Goal: Task Accomplishment & Management: Manage account settings

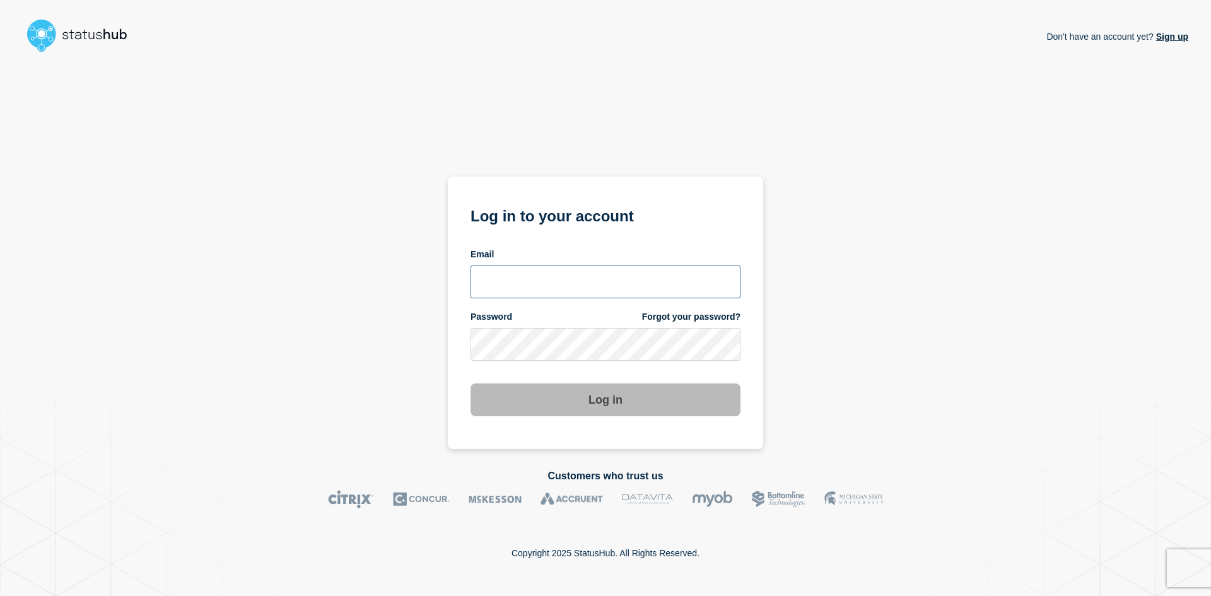
type input "[PERSON_NAME][EMAIL_ADDRESS][DOMAIN_NAME]"
click at [580, 407] on button "Log in" at bounding box center [606, 399] width 270 height 33
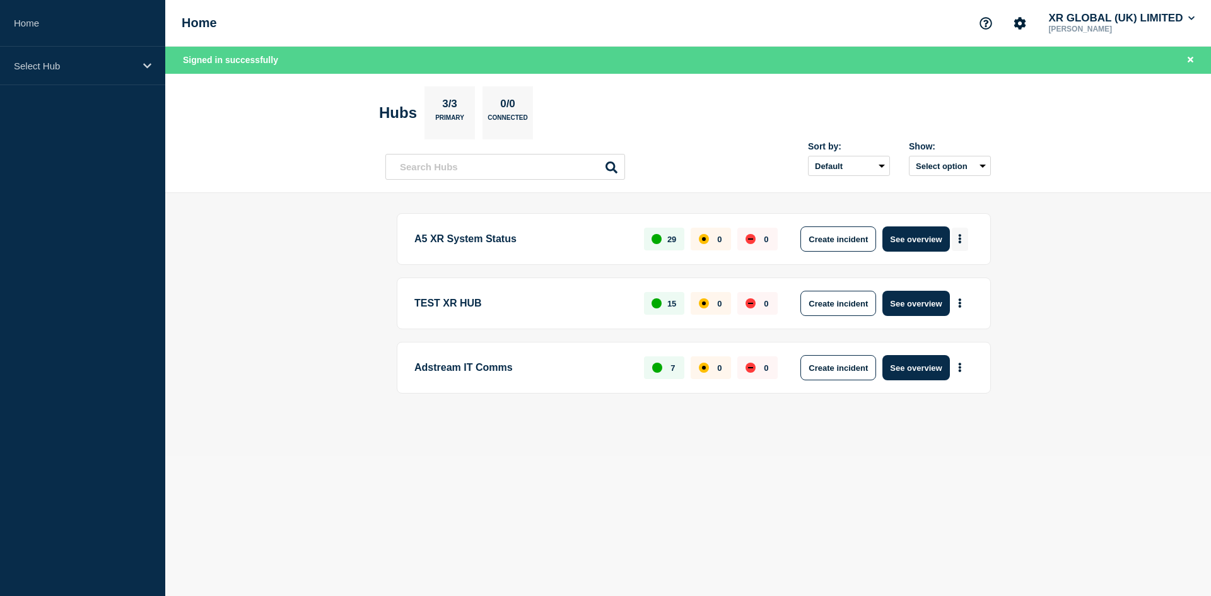
click at [961, 242] on icon "More actions" at bounding box center [960, 239] width 3 height 9
click at [529, 242] on p "A5 XR System Status" at bounding box center [521, 238] width 215 height 25
click at [69, 69] on p "Select Hub" at bounding box center [74, 66] width 121 height 11
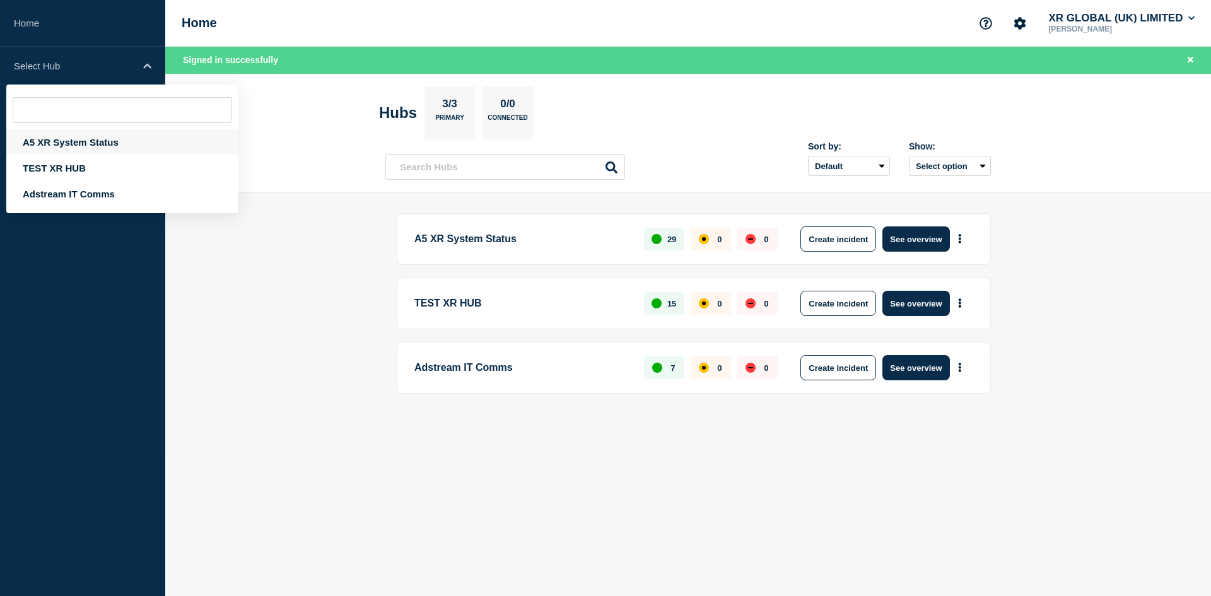
click at [72, 144] on div "A5 XR System Status" at bounding box center [122, 142] width 232 height 26
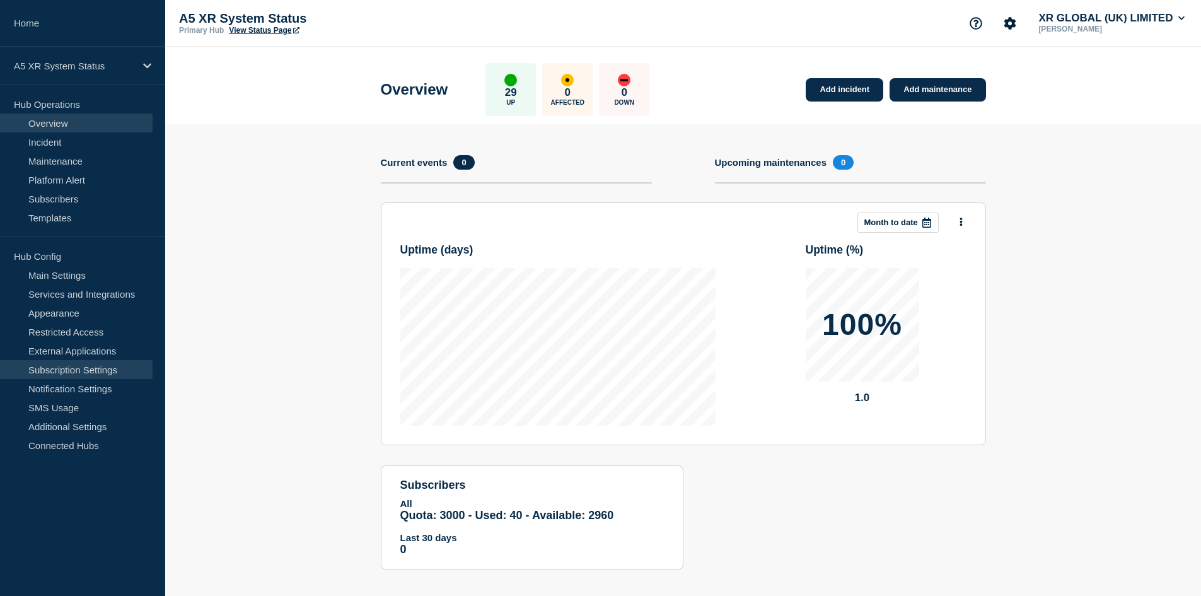
click at [97, 371] on link "Subscription Settings" at bounding box center [76, 369] width 153 height 19
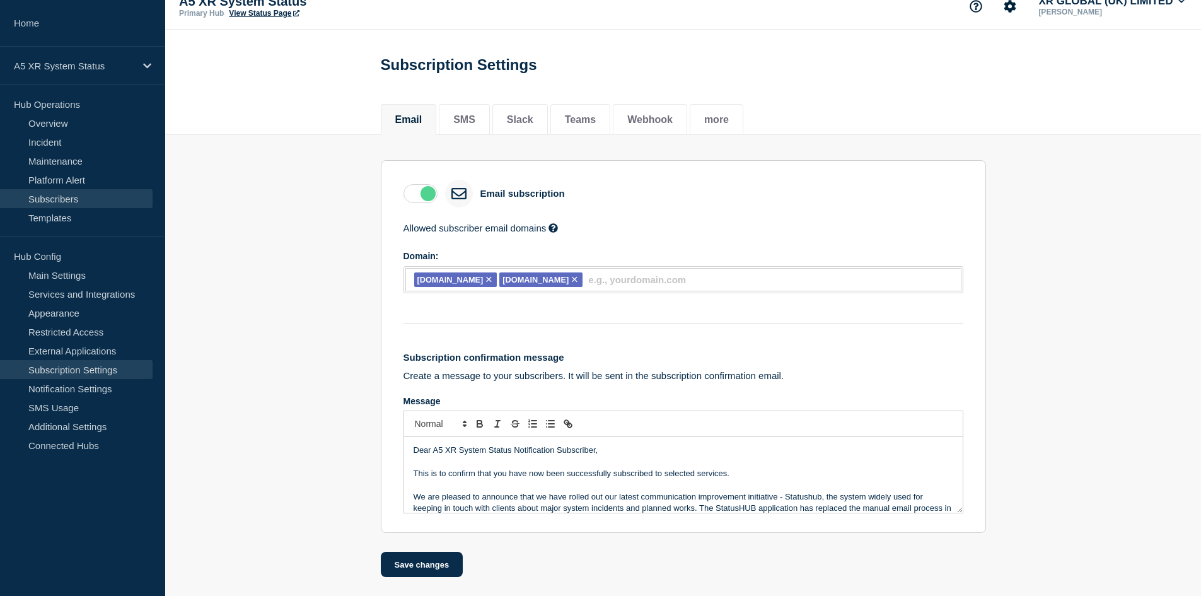
click at [65, 196] on link "Subscribers" at bounding box center [76, 198] width 153 height 19
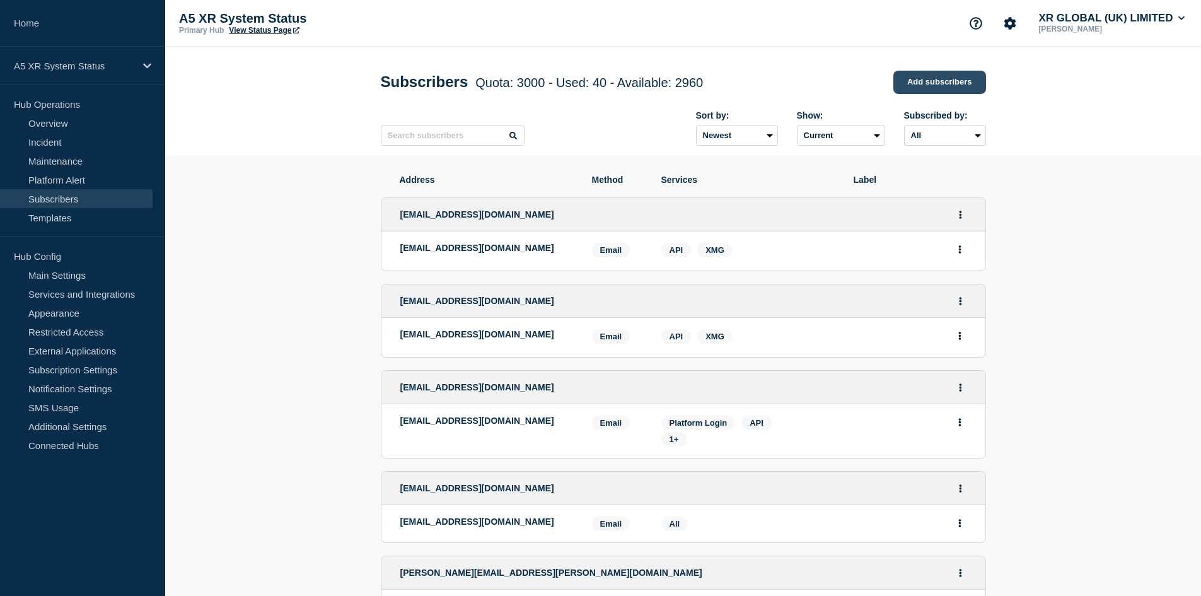
click at [952, 79] on link "Add subscribers" at bounding box center [940, 82] width 93 height 23
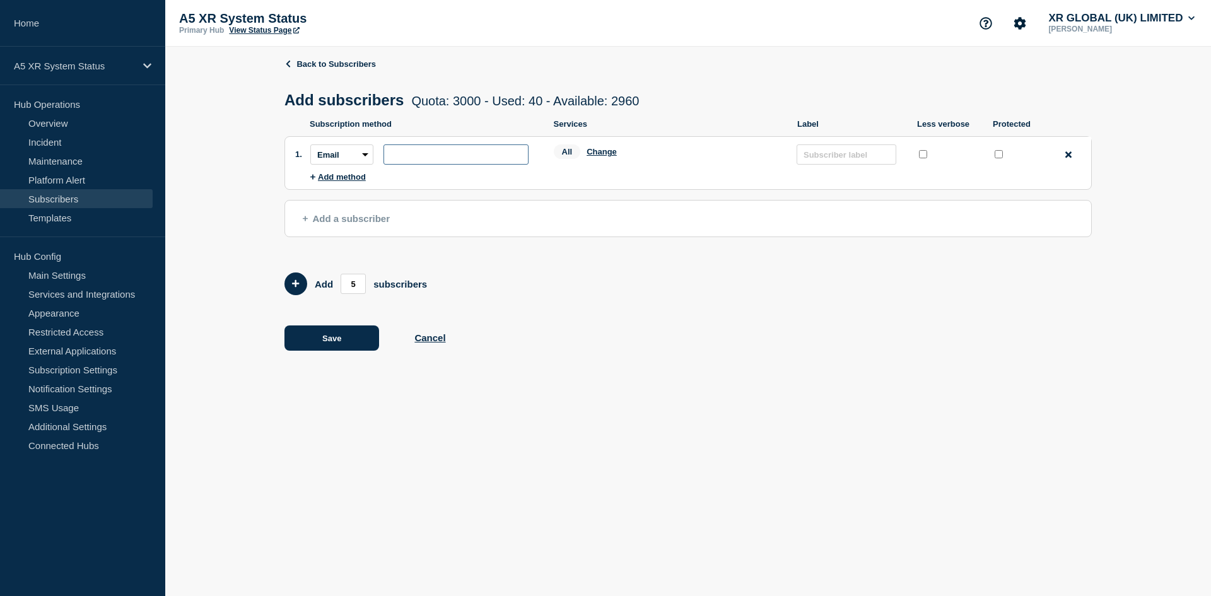
click at [428, 160] on input "subscription-address" at bounding box center [455, 154] width 145 height 20
type input "[EMAIL_ADDRESS][DOMAIN_NAME]"
click at [604, 156] on button "Change" at bounding box center [602, 151] width 30 height 9
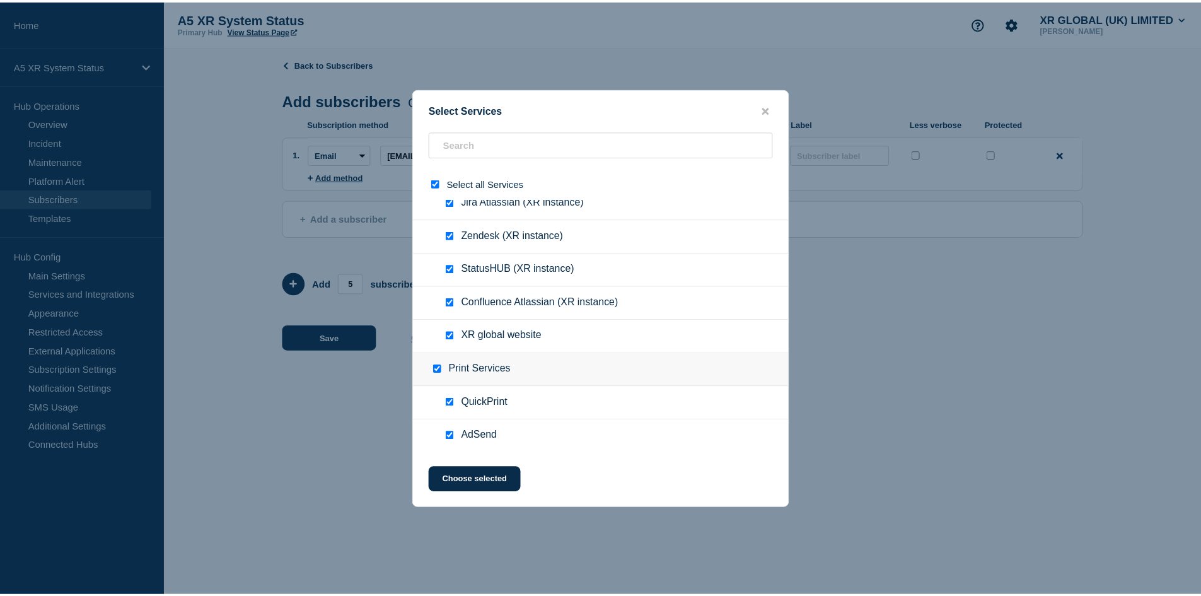
scroll to position [885, 0]
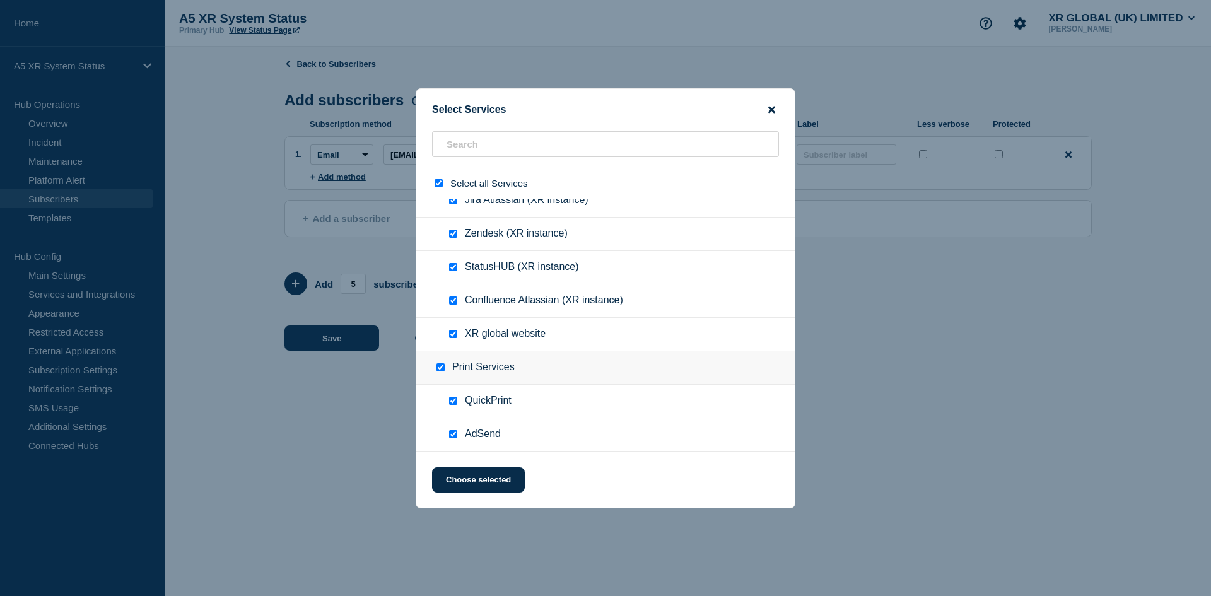
click at [771, 110] on icon "close button" at bounding box center [771, 109] width 7 height 7
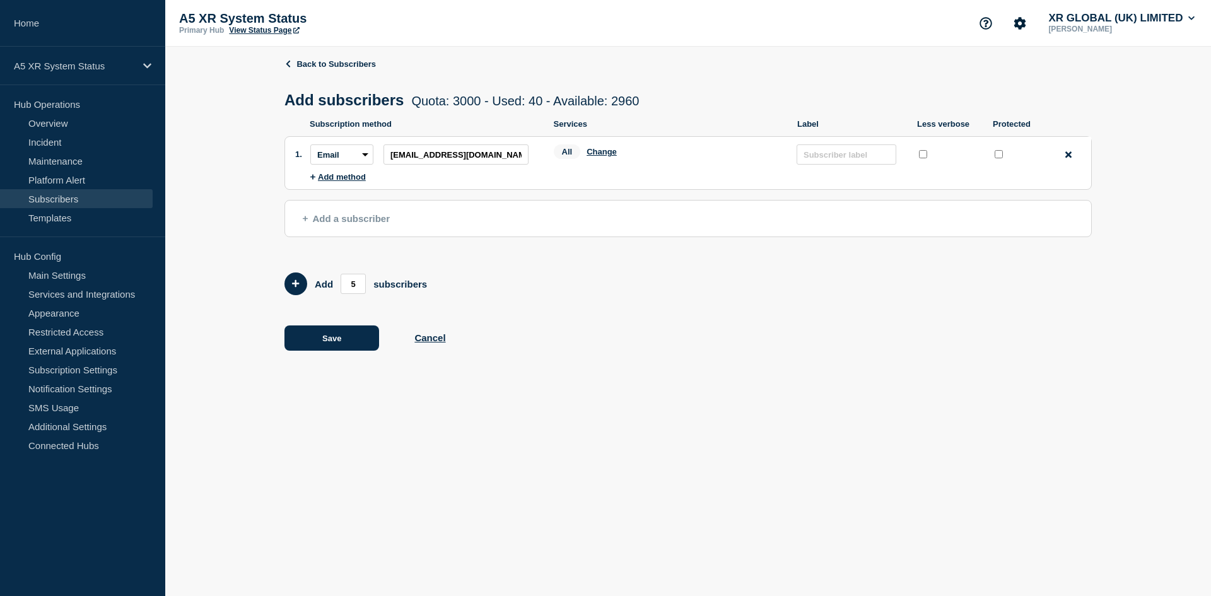
click at [996, 158] on input "protected checkbox" at bounding box center [999, 154] width 8 height 8
checkbox input "true"
drag, startPoint x: 545, startPoint y: 101, endPoint x: 737, endPoint y: 100, distance: 191.7
click at [737, 100] on div "Add subscribers Quota: 3000 - Used: 40 - Available: 2960 Quota Used Available 3…" at bounding box center [687, 100] width 807 height 38
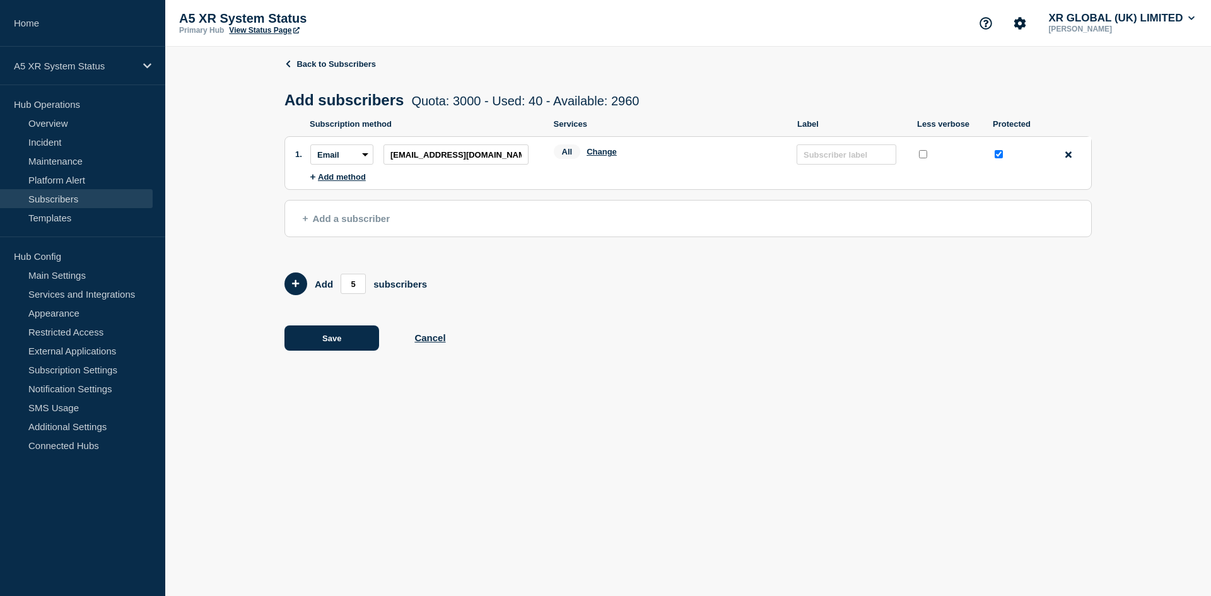
click at [601, 269] on div "Back to Subscribers Add subscribers Quota: 3000 - Used: 40 - Available: 2960 Qu…" at bounding box center [687, 214] width 807 height 334
drag, startPoint x: 322, startPoint y: 350, endPoint x: 643, endPoint y: 319, distance: 321.9
click at [323, 349] on button "Save" at bounding box center [331, 337] width 95 height 25
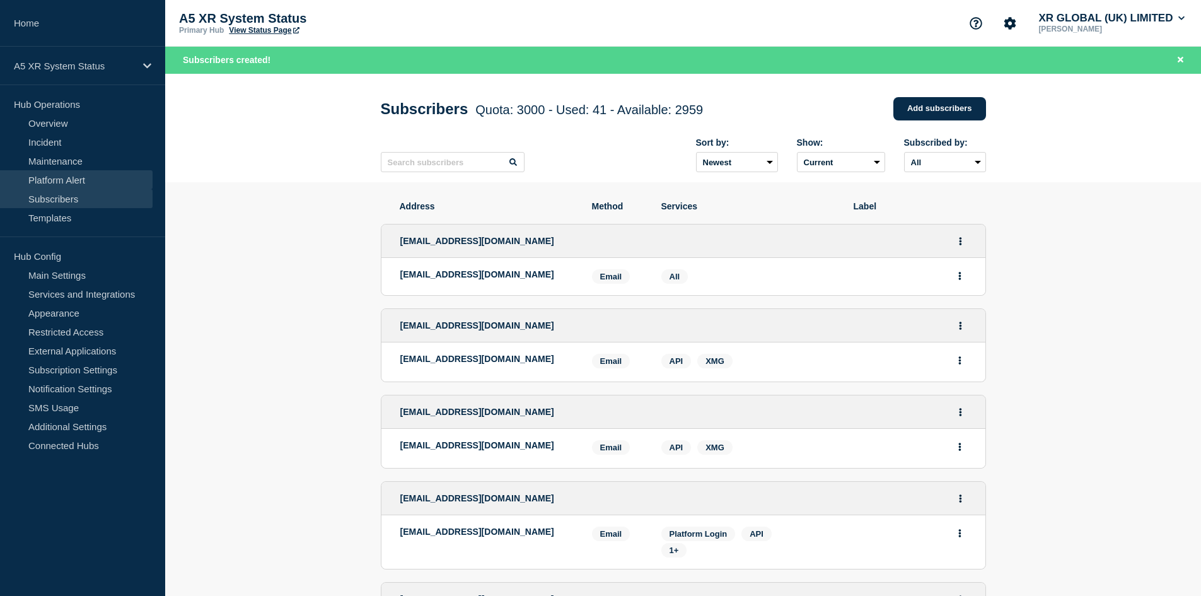
click at [78, 185] on link "Platform Alert" at bounding box center [76, 179] width 153 height 19
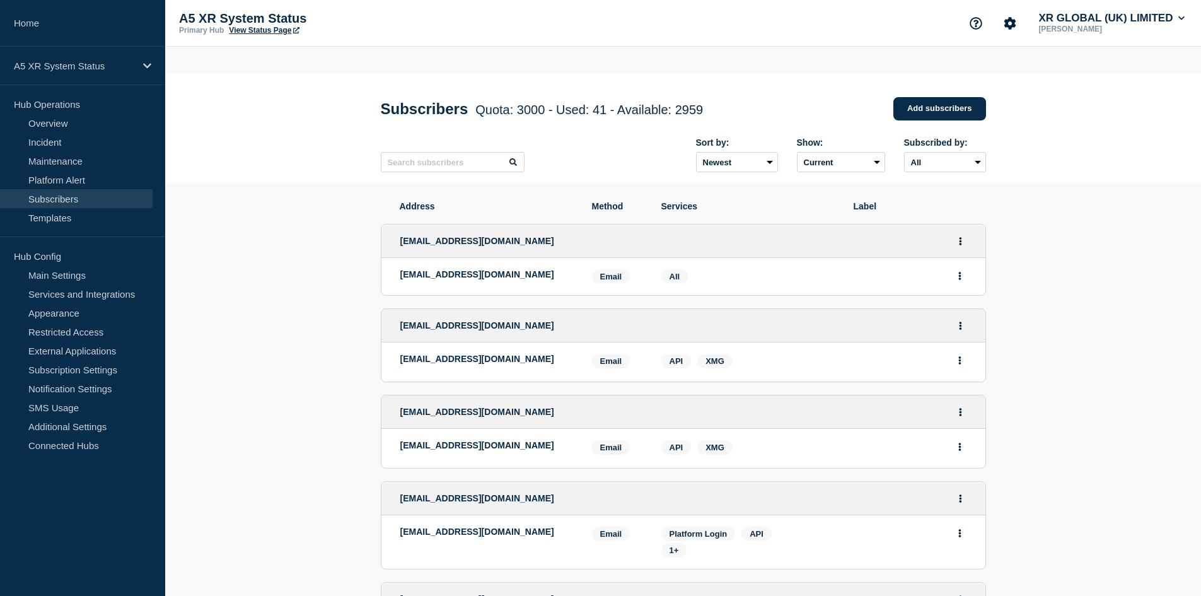
click at [78, 199] on link "Subscribers" at bounding box center [76, 198] width 153 height 19
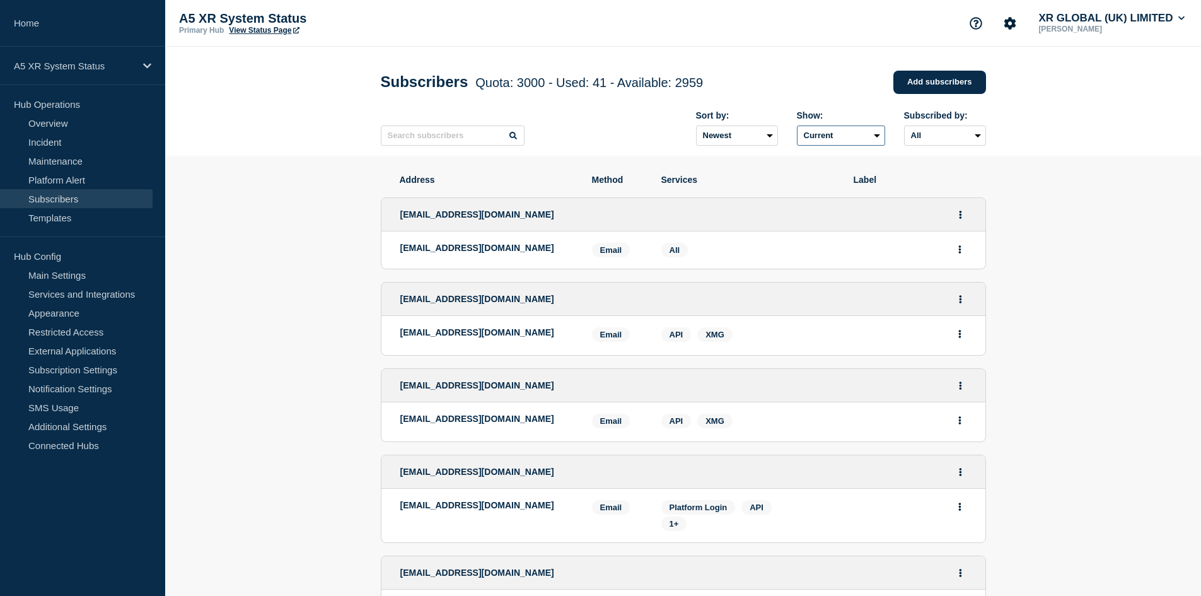
click at [829, 138] on select "Current Deleted Recently deleted" at bounding box center [841, 136] width 88 height 20
drag, startPoint x: 829, startPoint y: 138, endPoint x: 781, endPoint y: 138, distance: 47.9
click at [829, 138] on select "Current Deleted Recently deleted" at bounding box center [841, 136] width 88 height 20
click at [749, 138] on select "Newest Oldest" at bounding box center [737, 136] width 82 height 20
drag, startPoint x: 750, startPoint y: 138, endPoint x: 771, endPoint y: 139, distance: 20.8
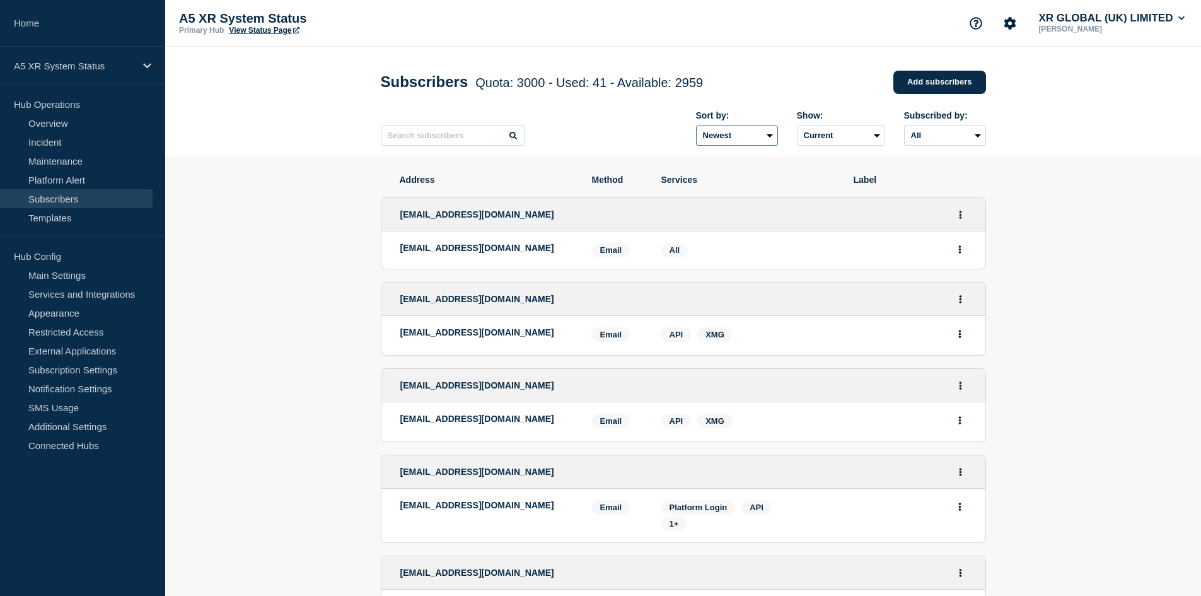
click at [750, 138] on select "Newest Oldest" at bounding box center [737, 136] width 82 height 20
click at [923, 139] on select "All Email SMS" at bounding box center [945, 136] width 82 height 20
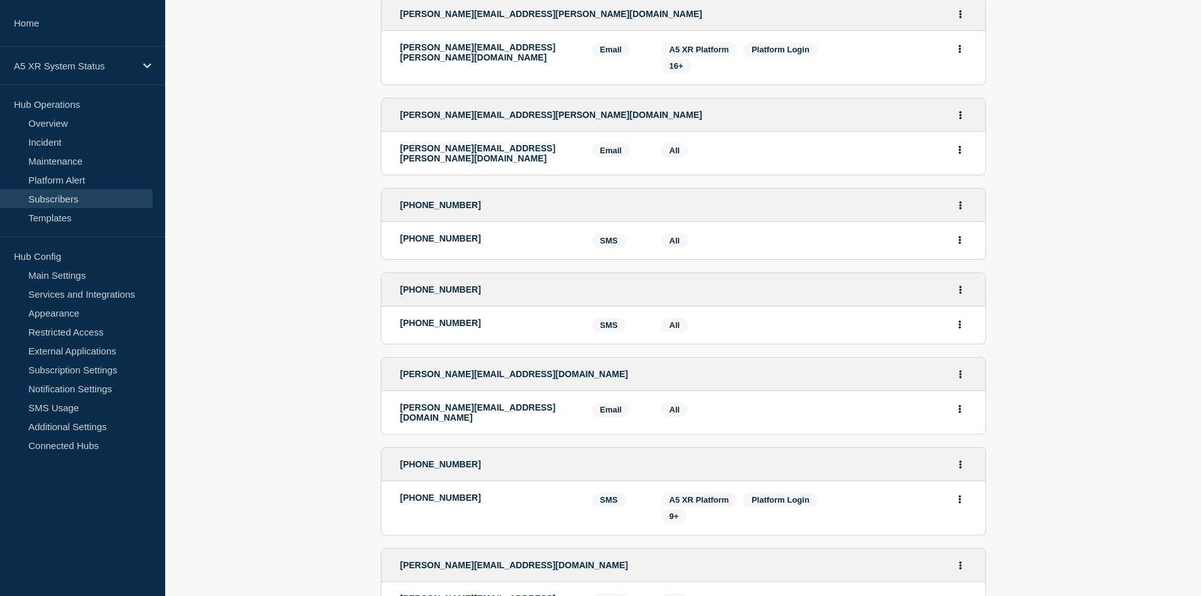
scroll to position [2025, 0]
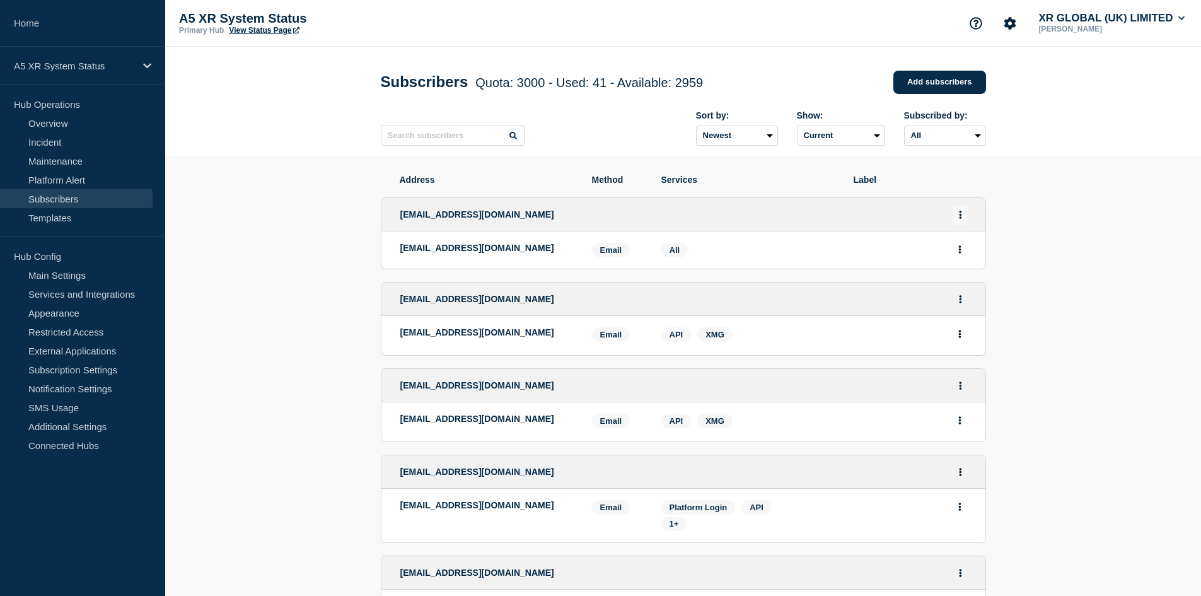
click at [958, 217] on button "Actions" at bounding box center [961, 215] width 16 height 20
click at [960, 255] on link "Edit" at bounding box center [956, 250] width 14 height 9
